Goal: Find specific page/section: Find specific page/section

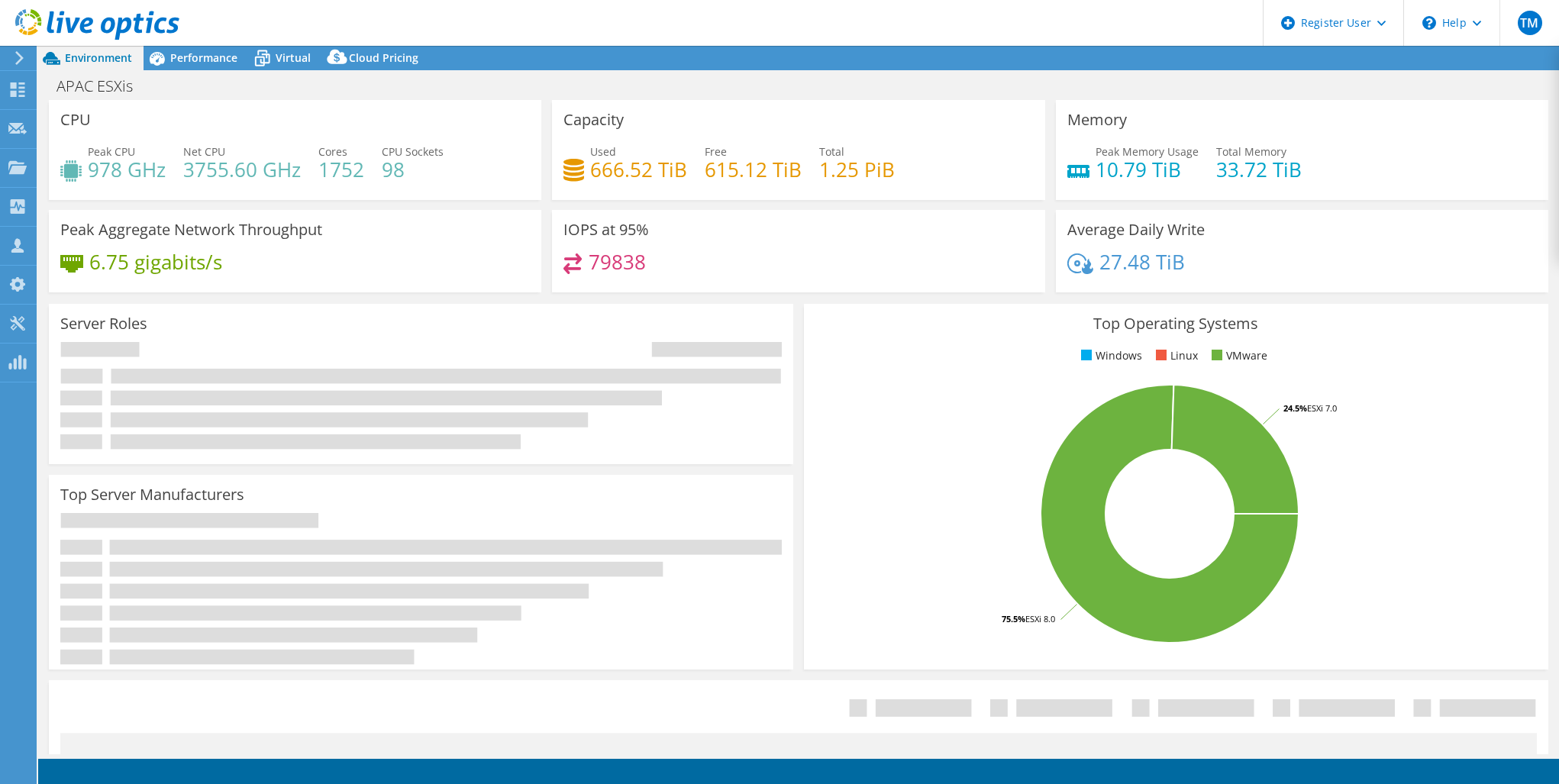
select select "USD"
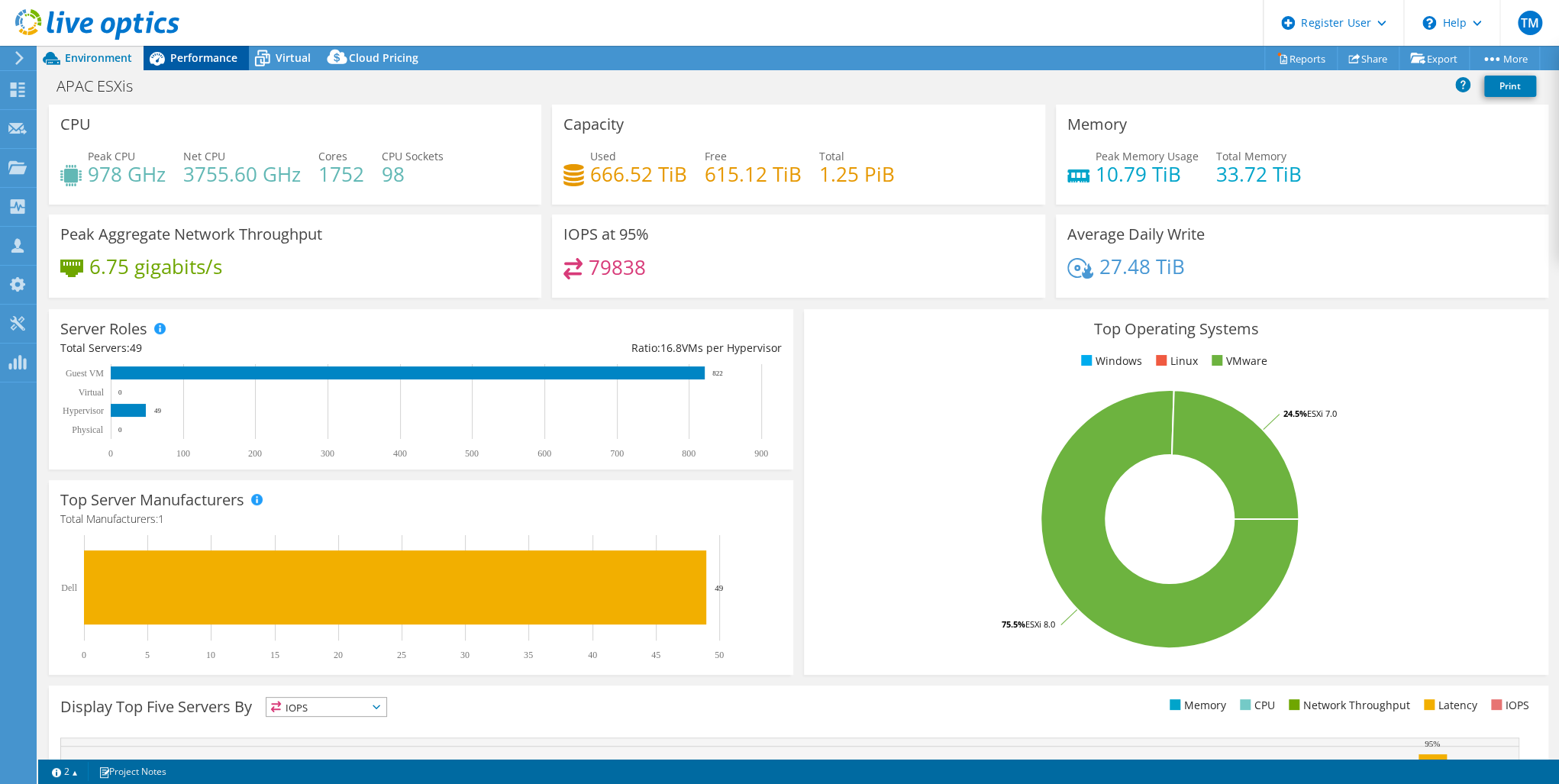
click at [185, 58] on span "Performance" at bounding box center [203, 58] width 67 height 14
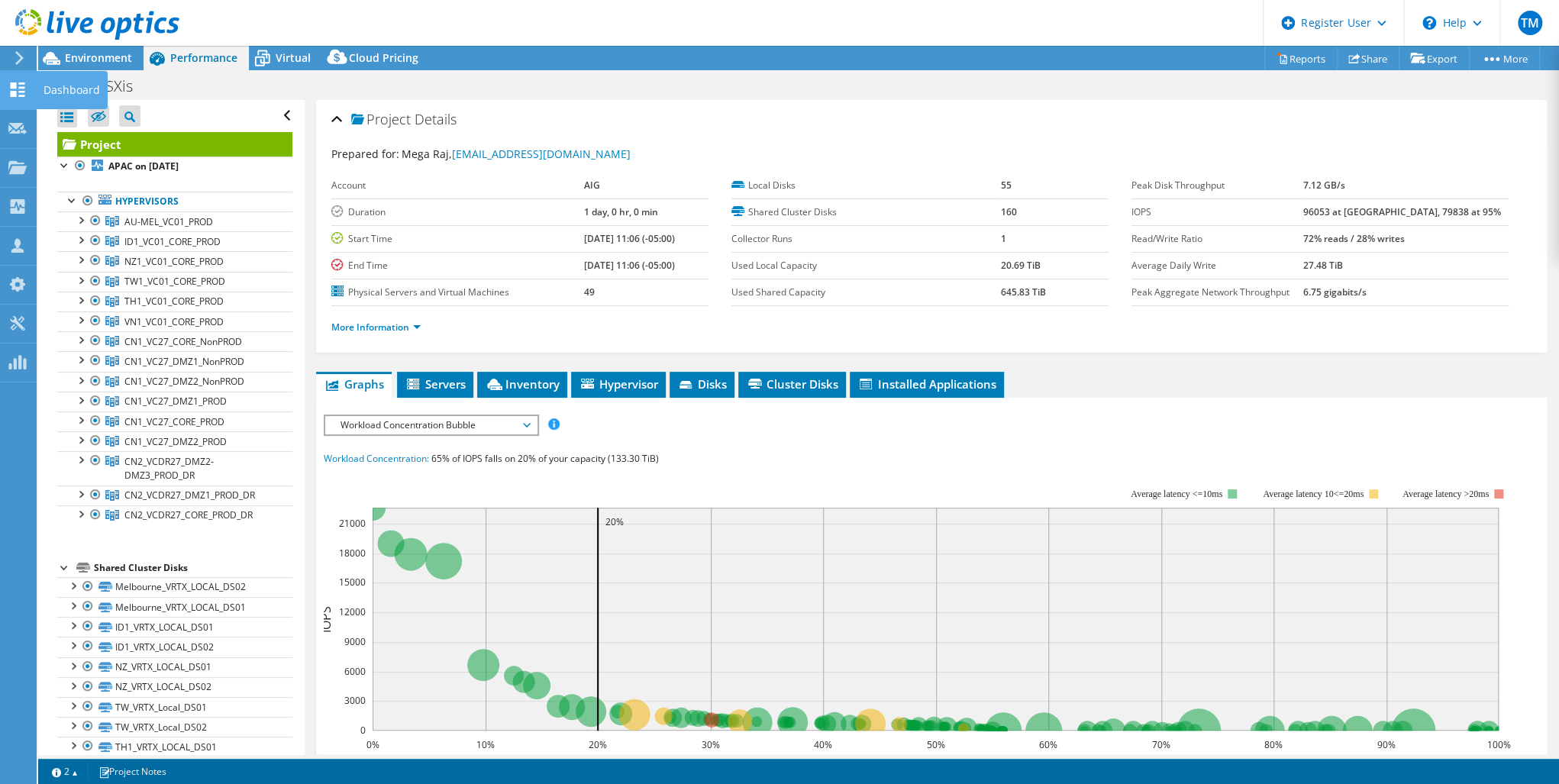
click at [13, 89] on icon at bounding box center [17, 89] width 18 height 14
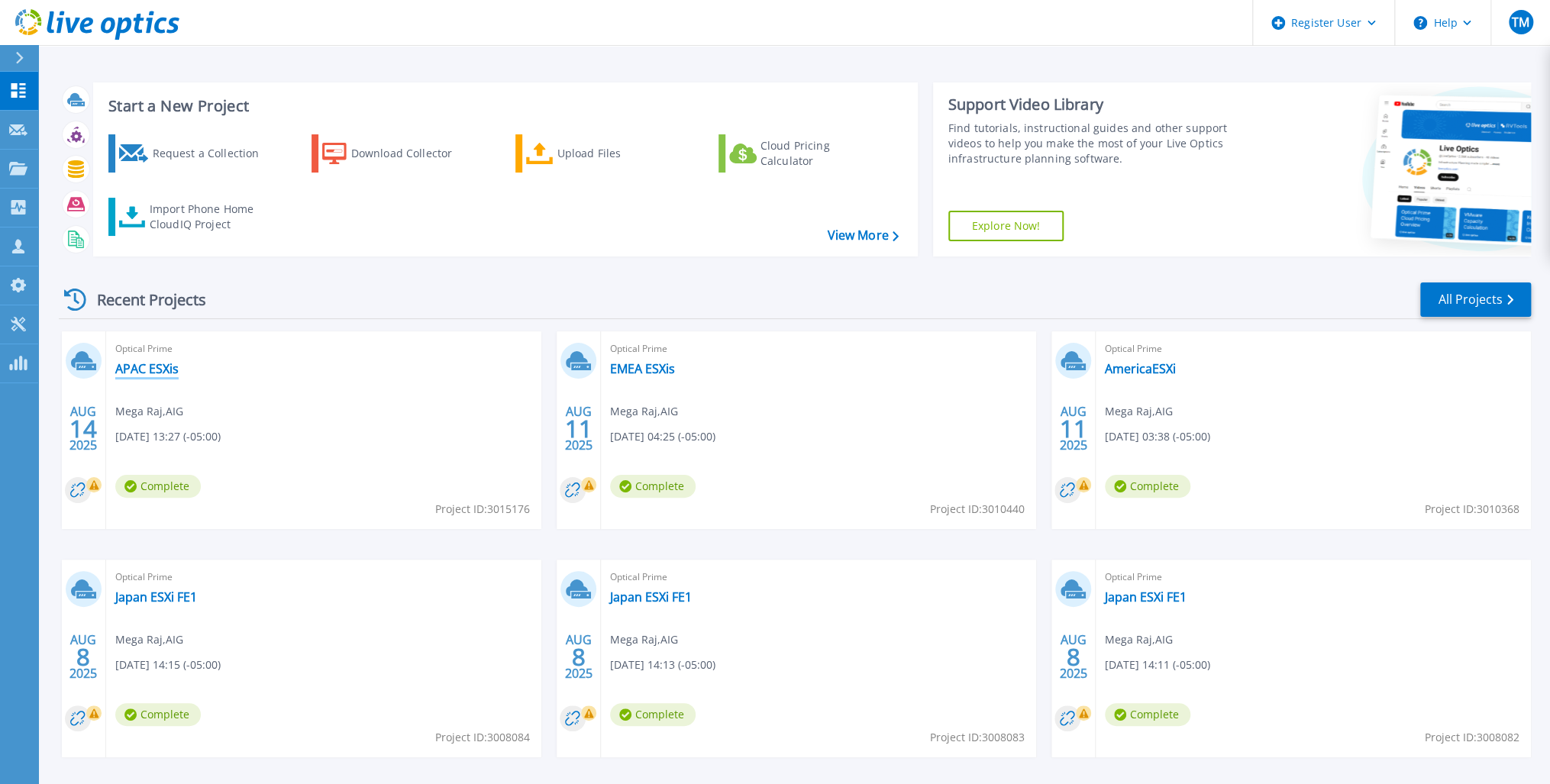
click at [153, 369] on link "APAC ESXis" at bounding box center [147, 369] width 63 height 15
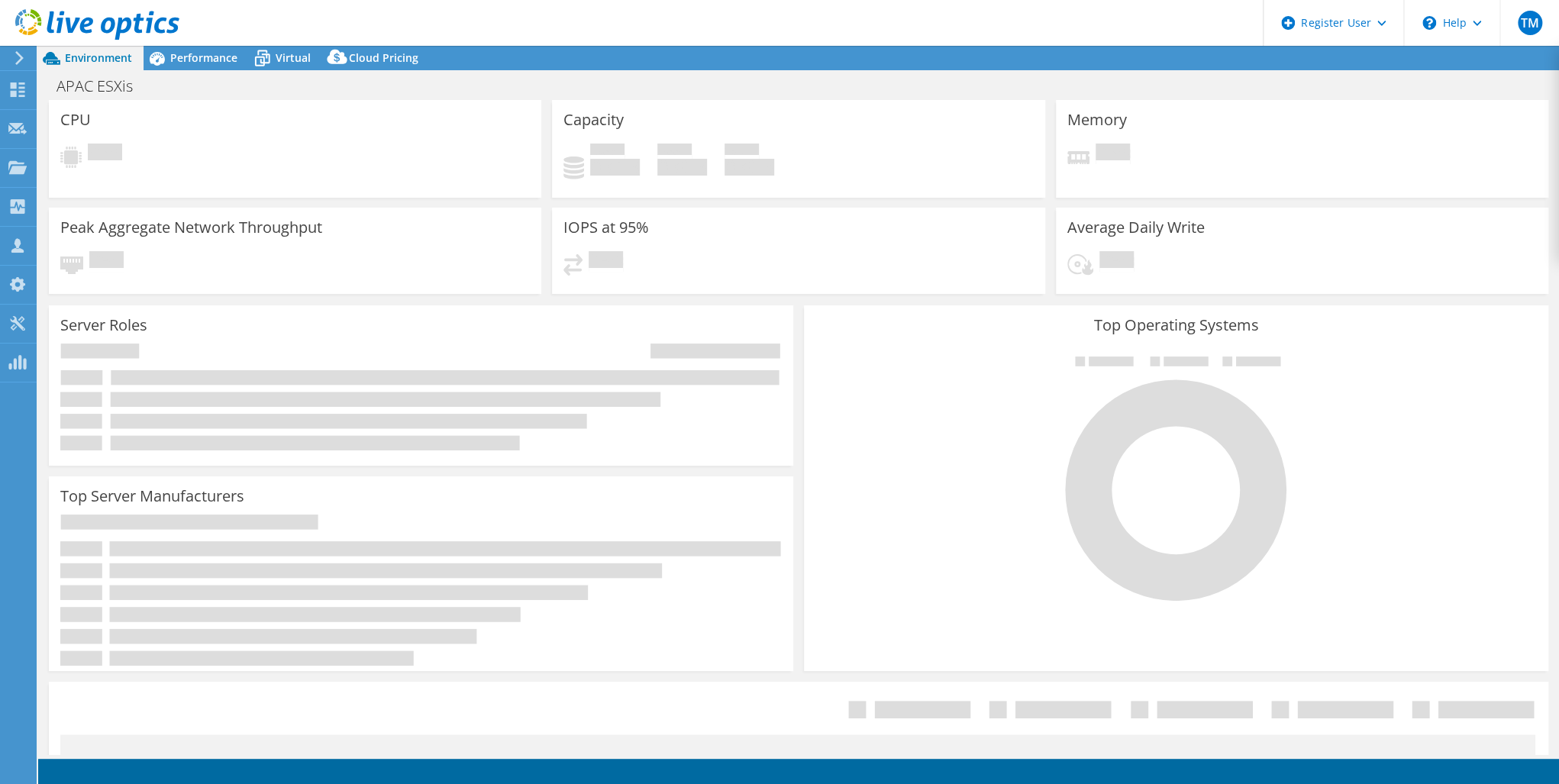
select select "USD"
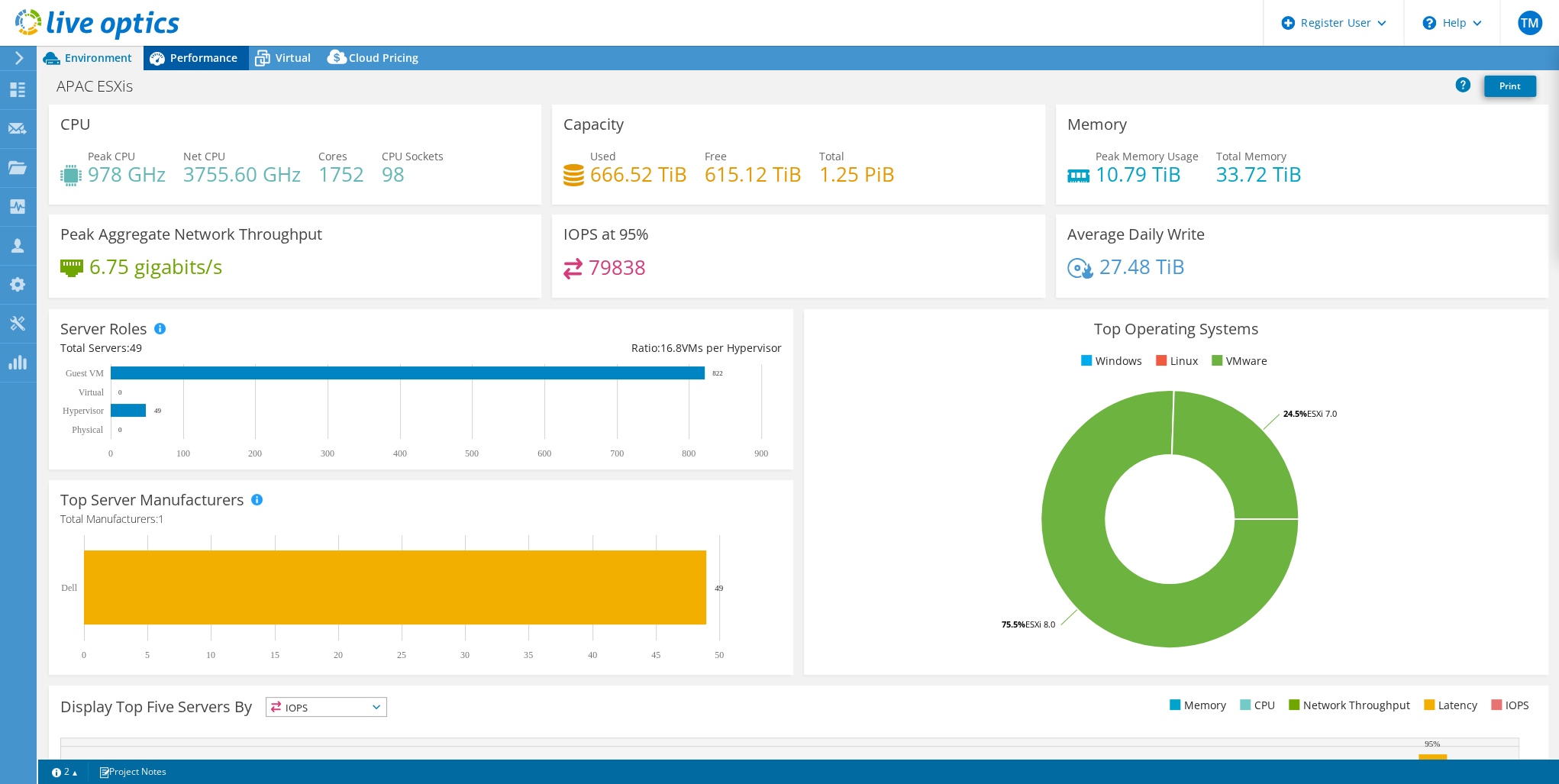
click at [182, 60] on span "Performance" at bounding box center [203, 58] width 67 height 14
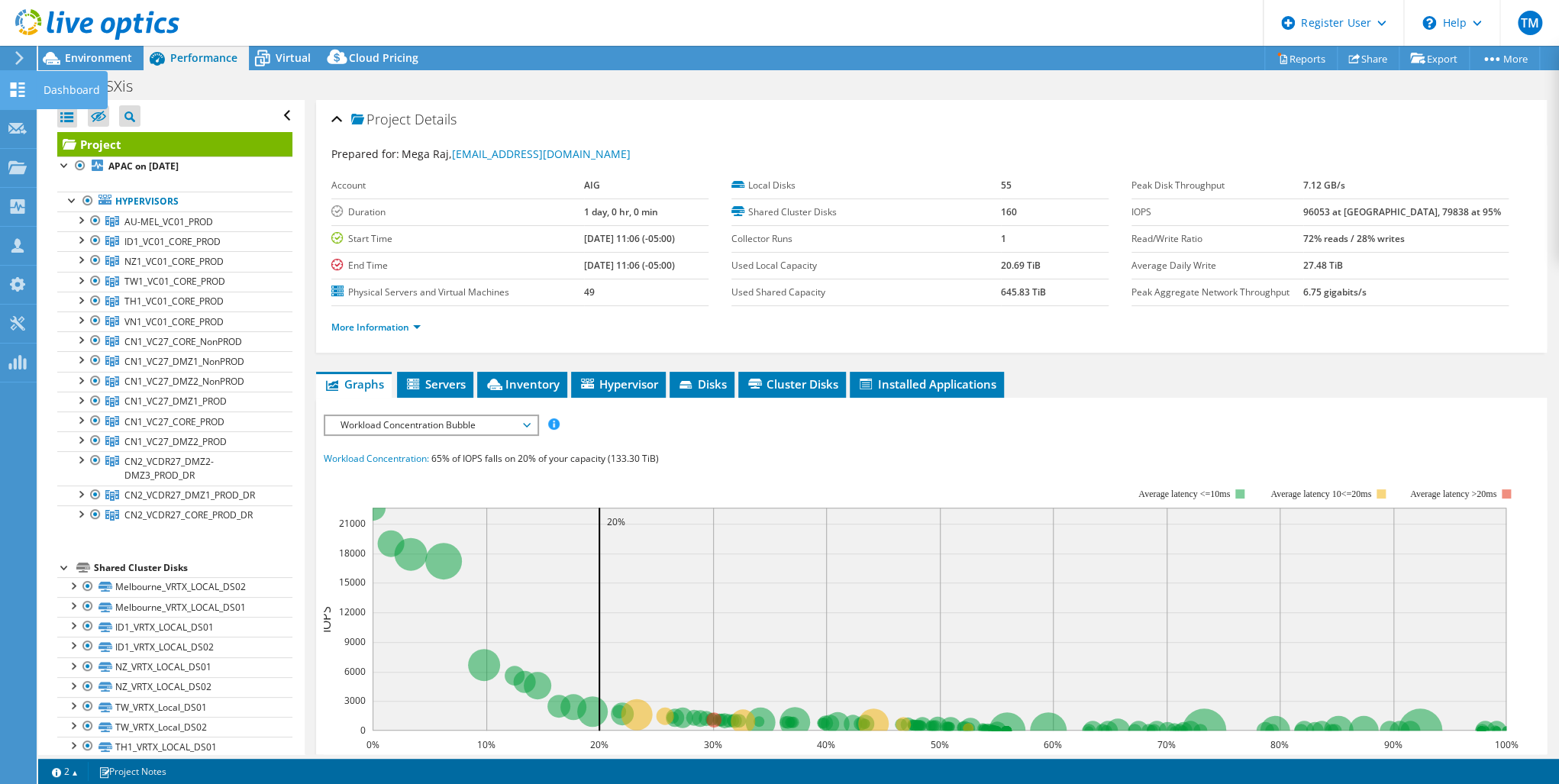
click at [17, 95] on icon at bounding box center [17, 89] width 18 height 14
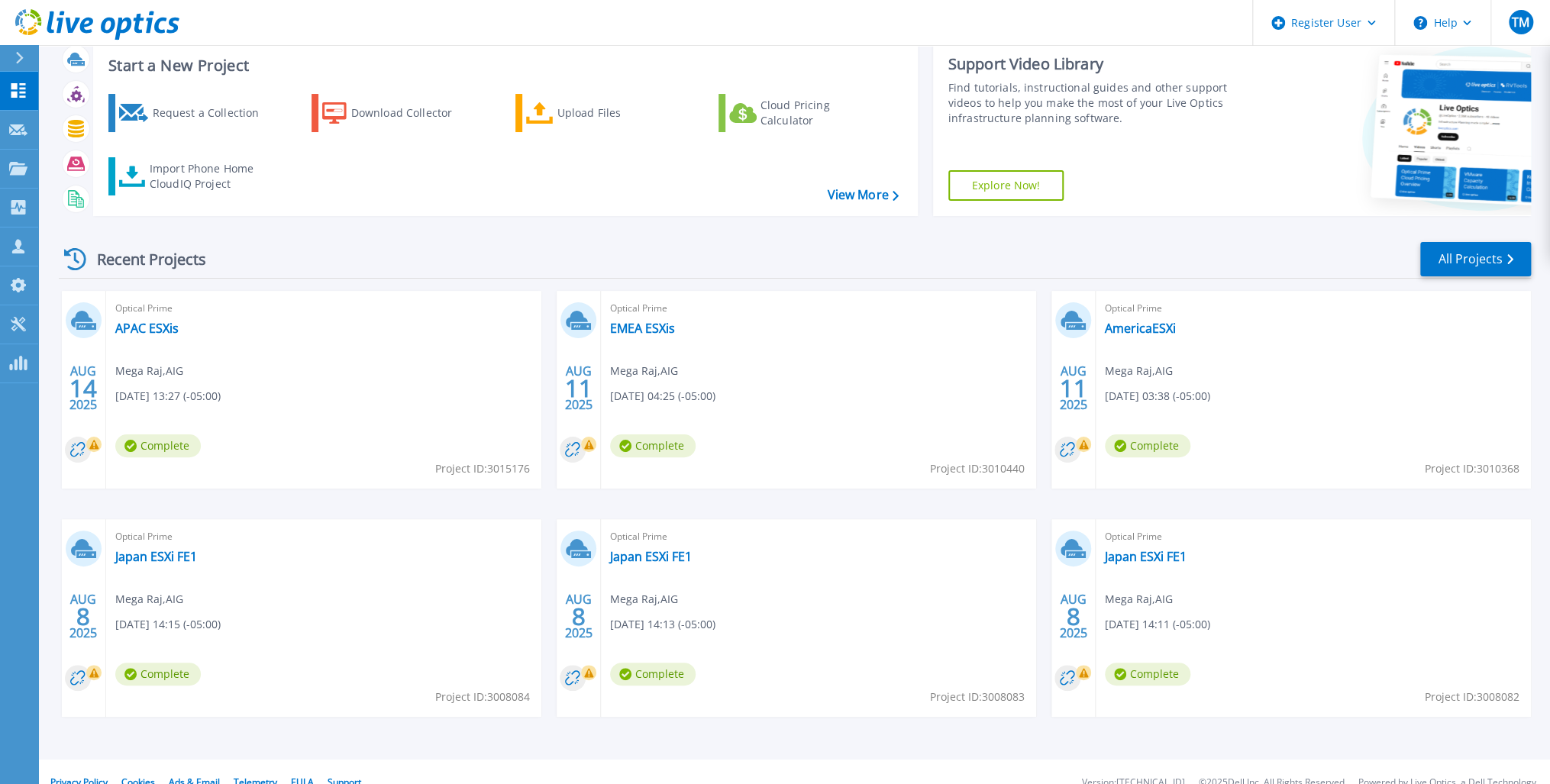
scroll to position [61, 0]
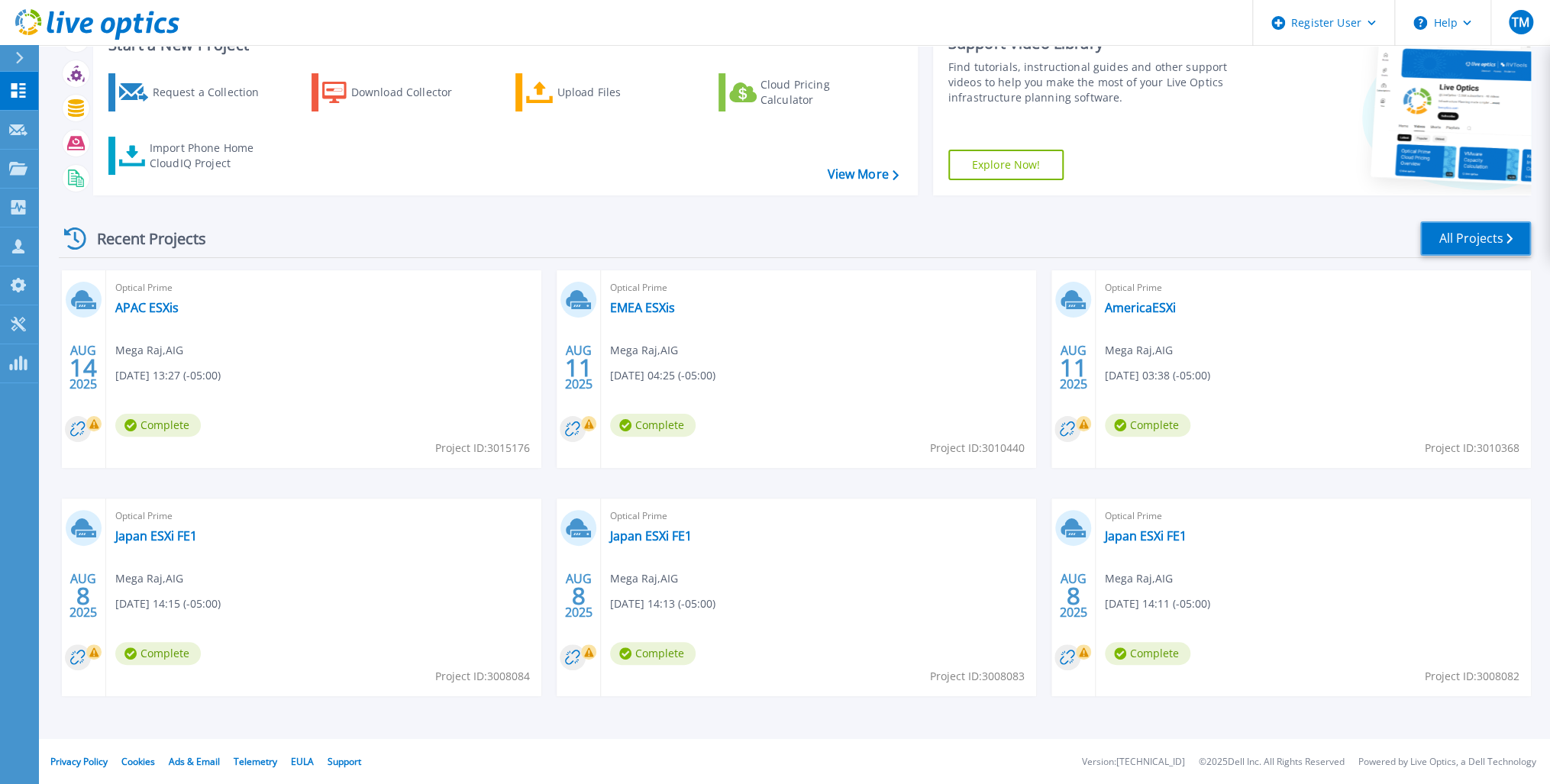
click at [1494, 238] on link "All Projects" at bounding box center [1475, 238] width 111 height 34
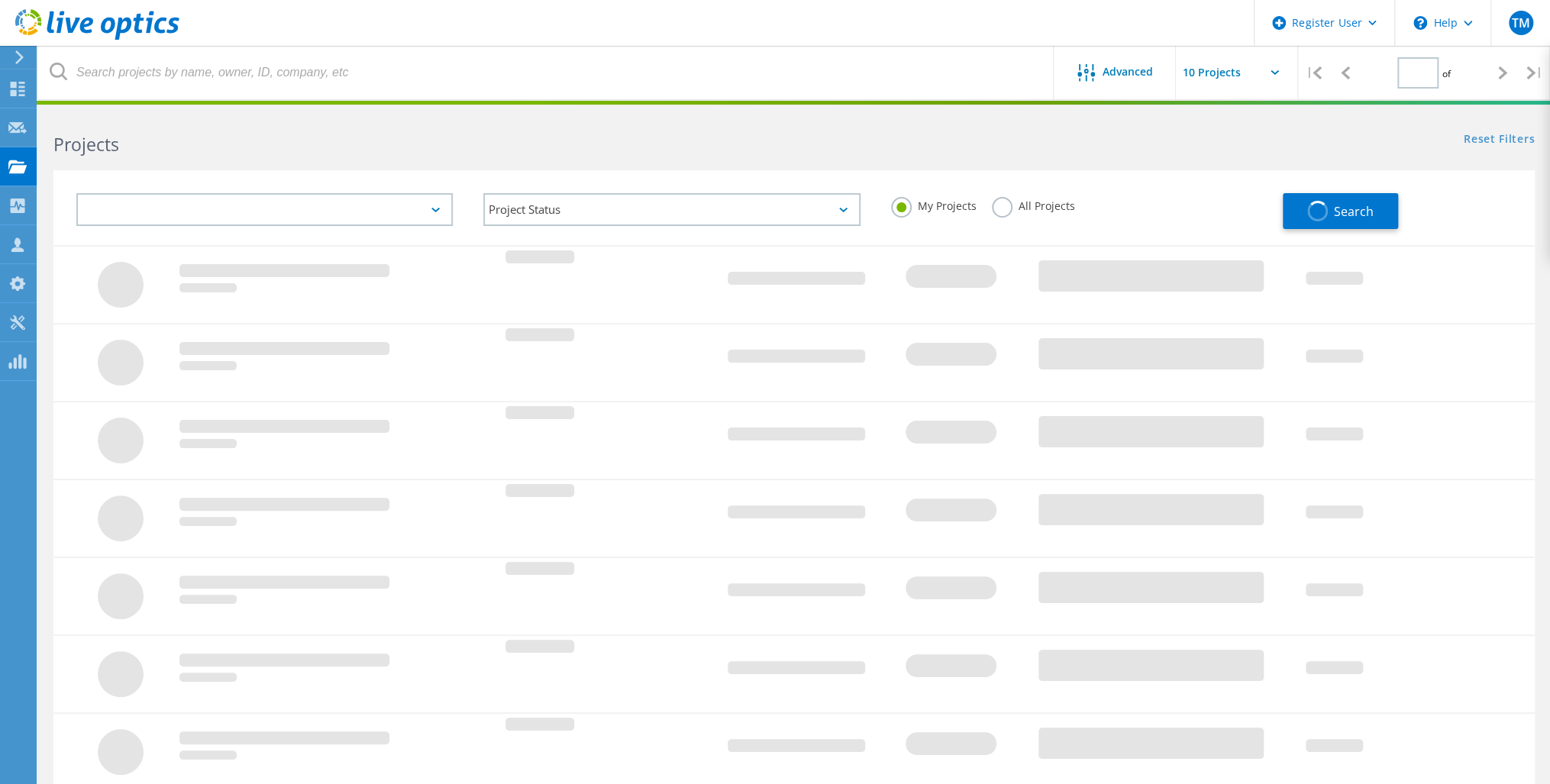
type input "2"
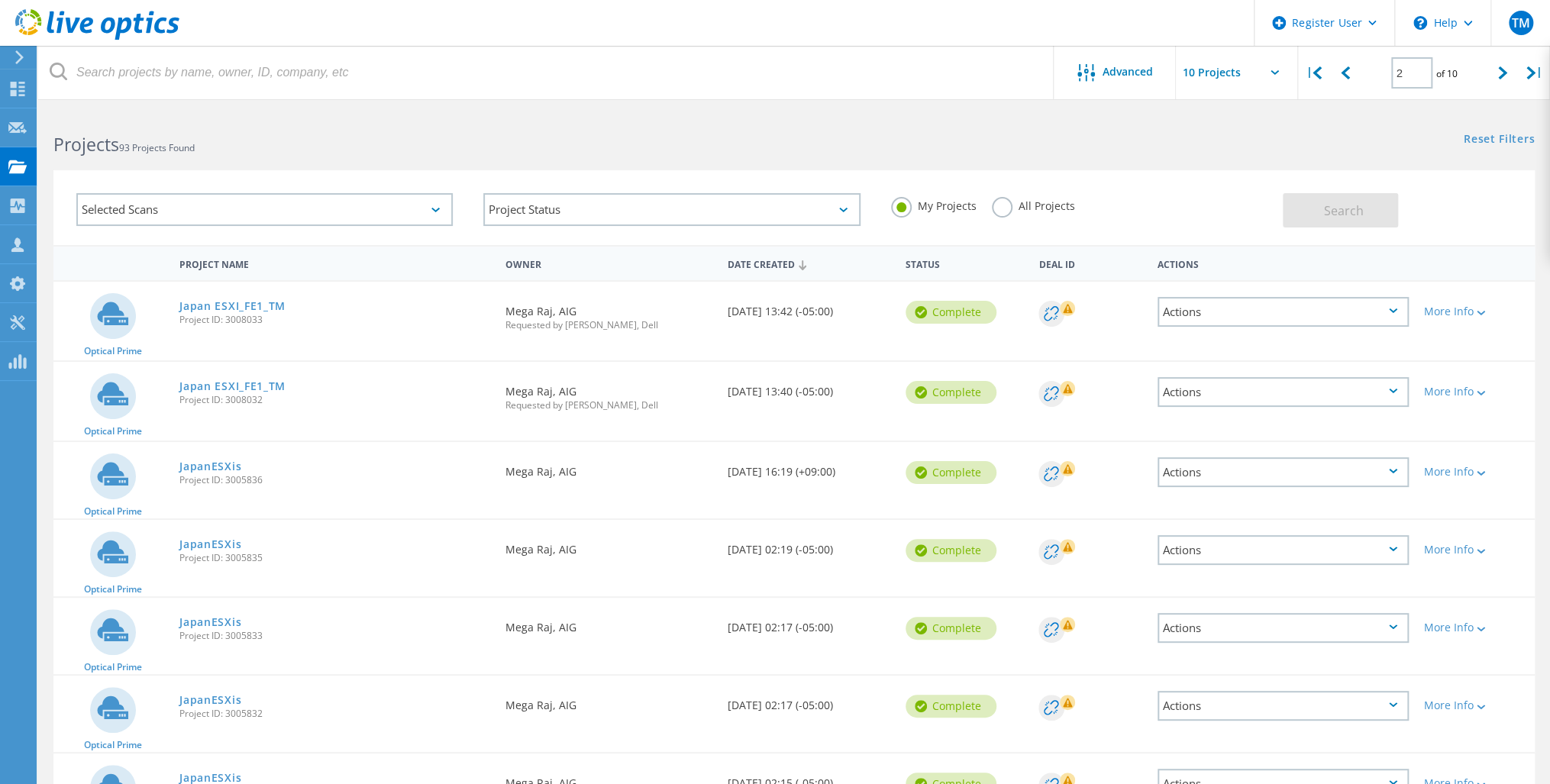
click at [1276, 71] on icon at bounding box center [1274, 72] width 8 height 5
click at [1273, 67] on input "text" at bounding box center [1252, 72] width 153 height 53
click at [1209, 134] on div "Show 20 Projects" at bounding box center [1251, 138] width 151 height 25
type input "Show 20 Projects"
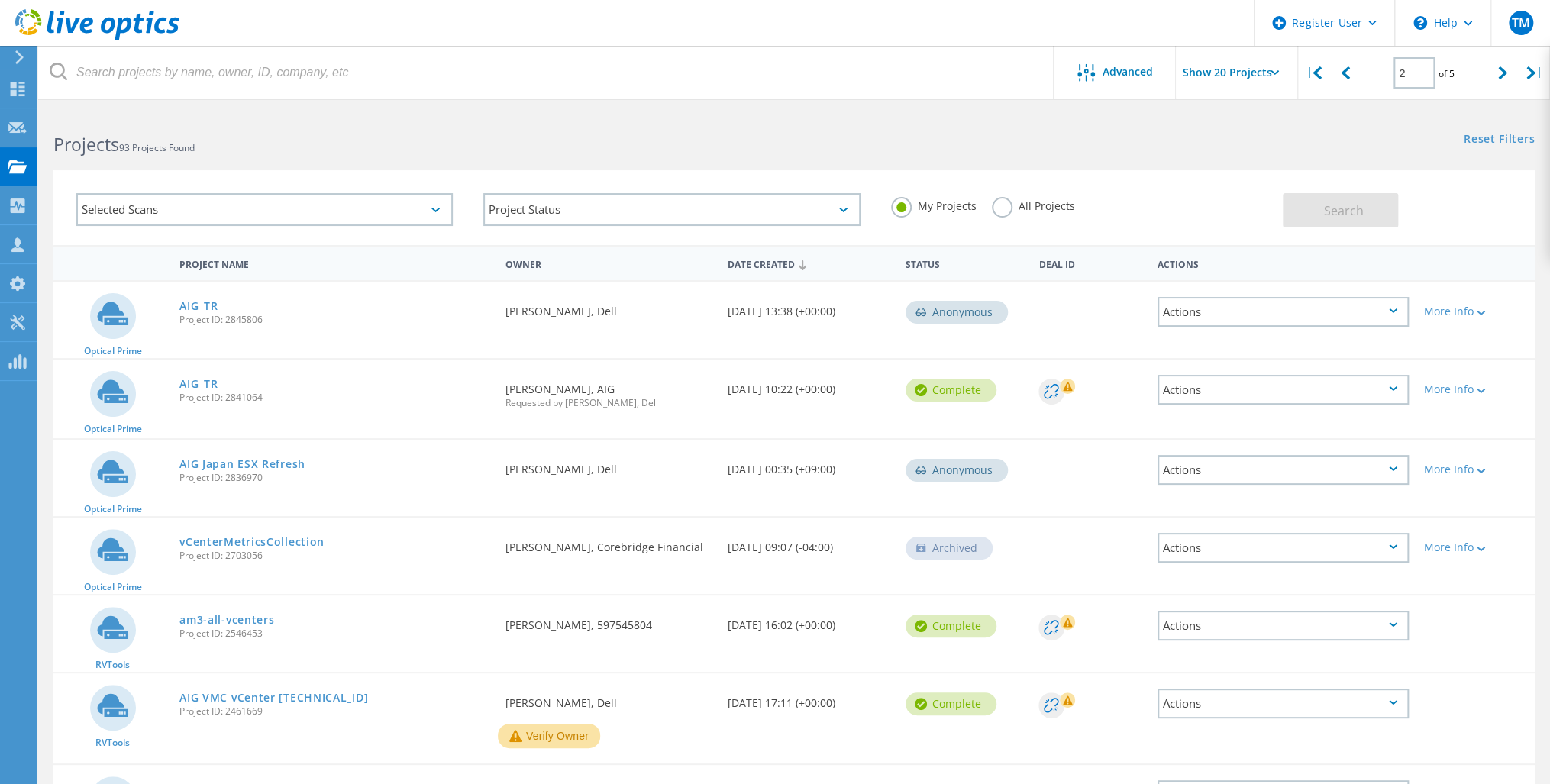
click at [1003, 206] on label "All Projects" at bounding box center [1033, 204] width 83 height 14
click at [0, 0] on input "All Projects" at bounding box center [0, 0] width 0 height 0
click at [1354, 210] on span "Search" at bounding box center [1343, 210] width 40 height 17
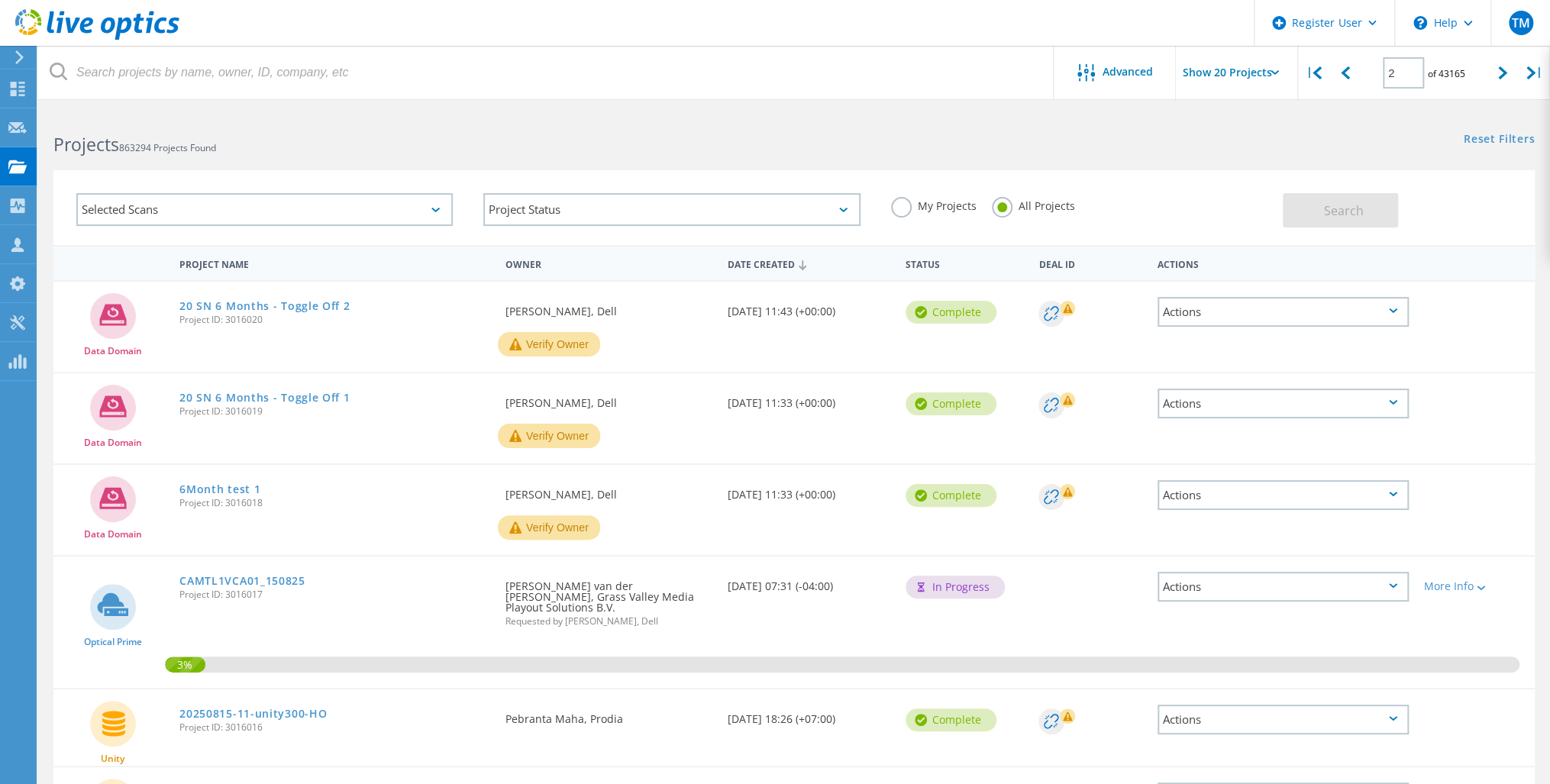
click at [900, 210] on label "My Projects" at bounding box center [933, 204] width 86 height 14
click at [0, 0] on input "My Projects" at bounding box center [0, 0] width 0 height 0
click at [1353, 213] on span "Search" at bounding box center [1343, 210] width 40 height 17
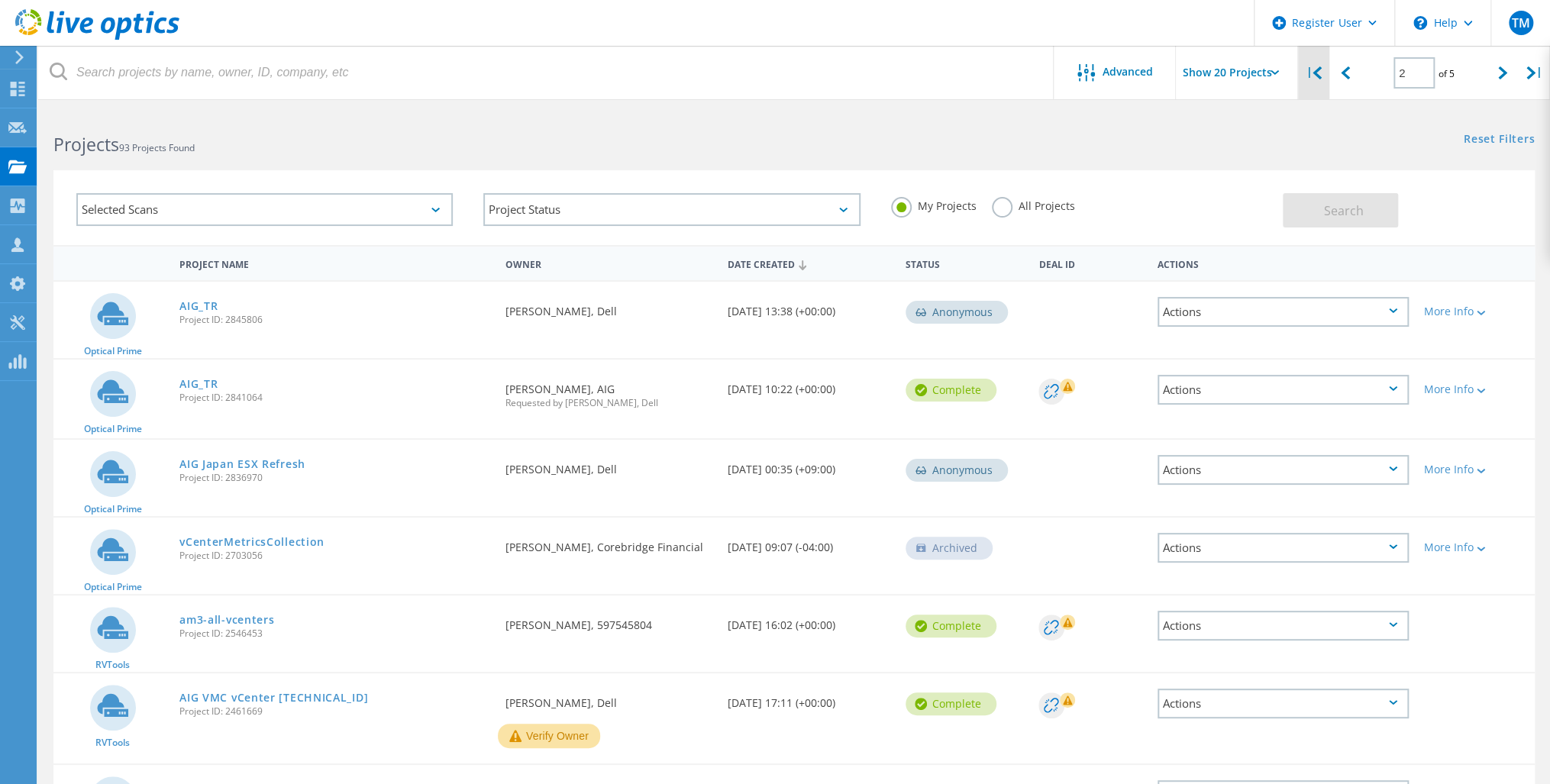
click at [1321, 71] on icon at bounding box center [1317, 73] width 9 height 13
type input "1"
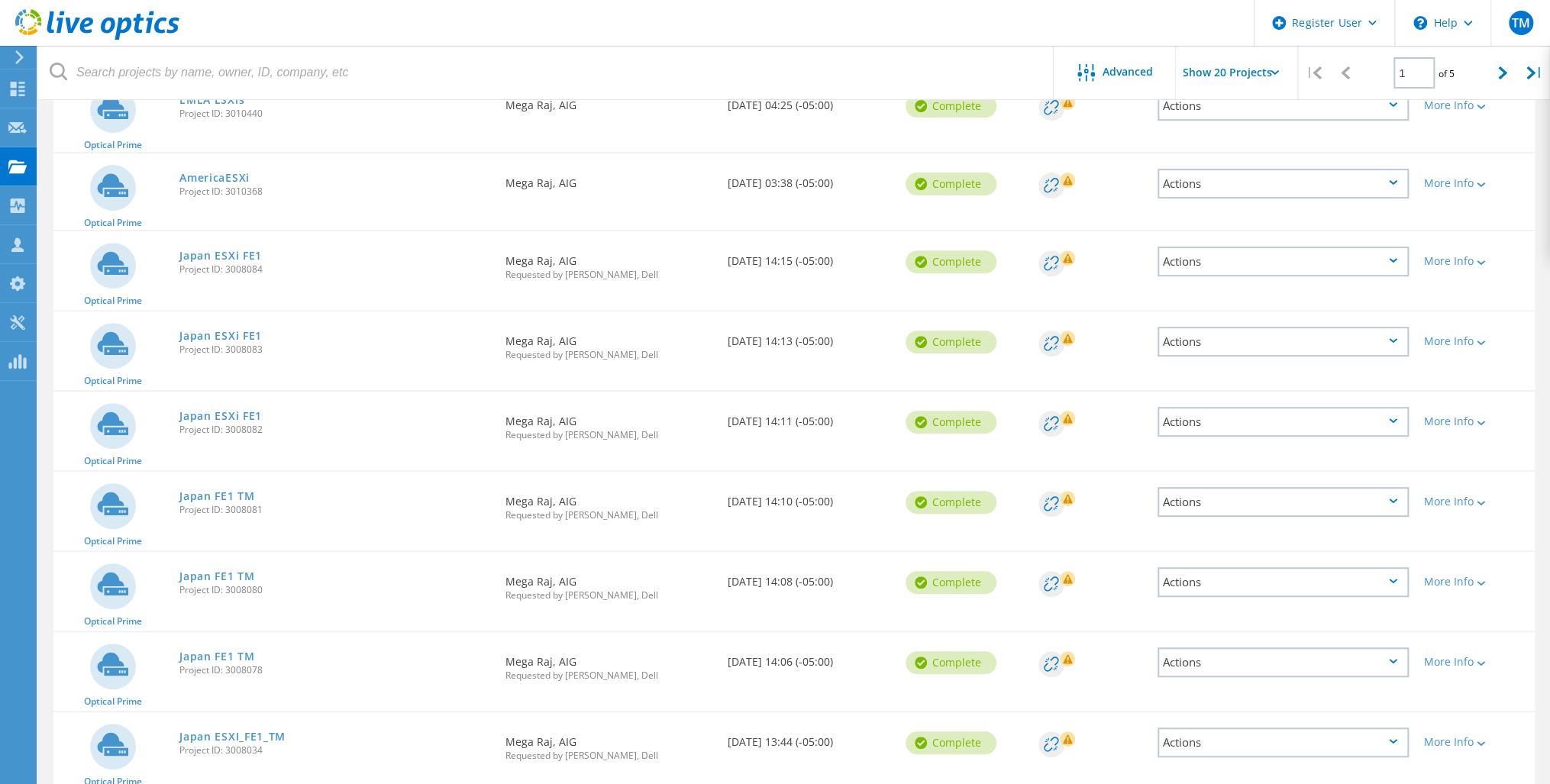
scroll to position [90, 0]
